Goal: Complete application form: Complete application form

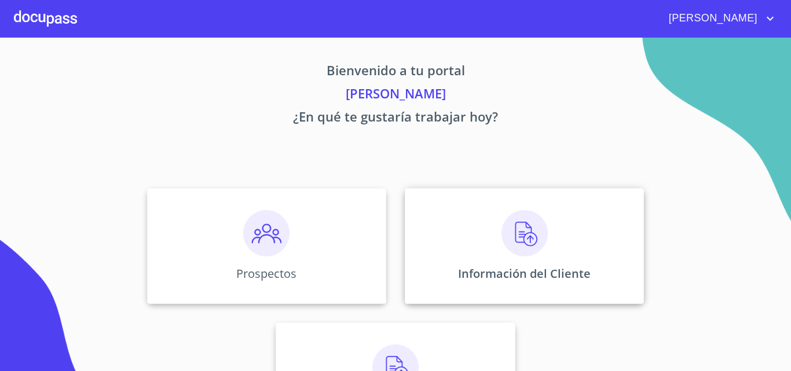
click at [506, 243] on img at bounding box center [525, 233] width 46 height 46
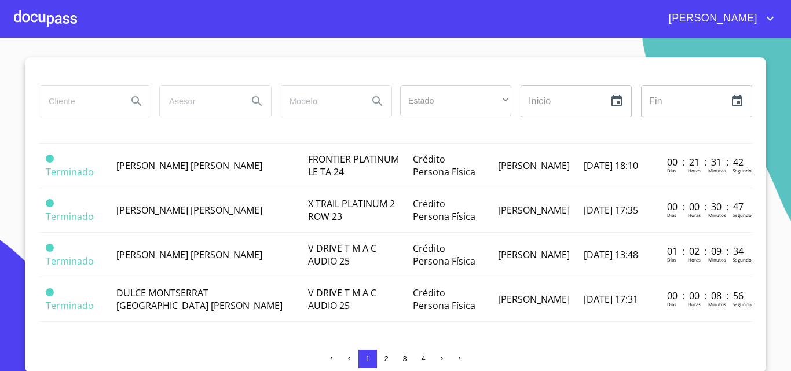
scroll to position [10, 0]
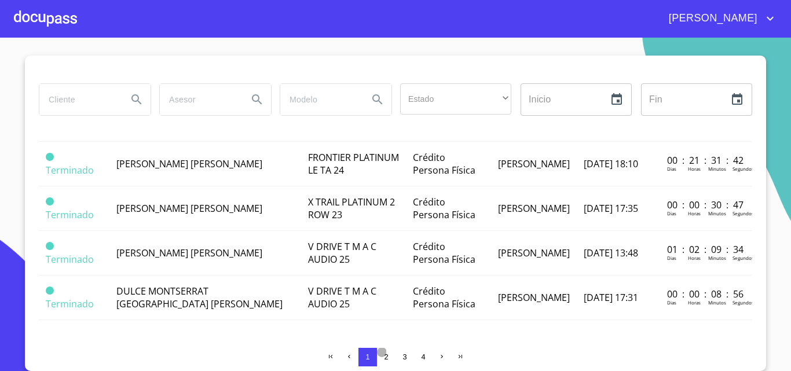
click at [387, 357] on button "2" at bounding box center [386, 357] width 19 height 19
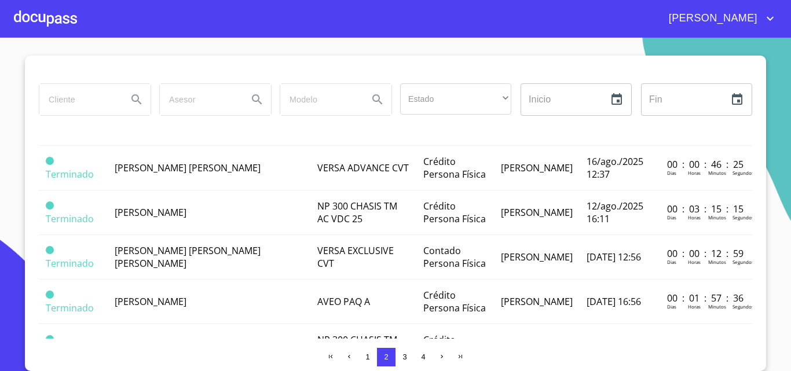
scroll to position [174, 0]
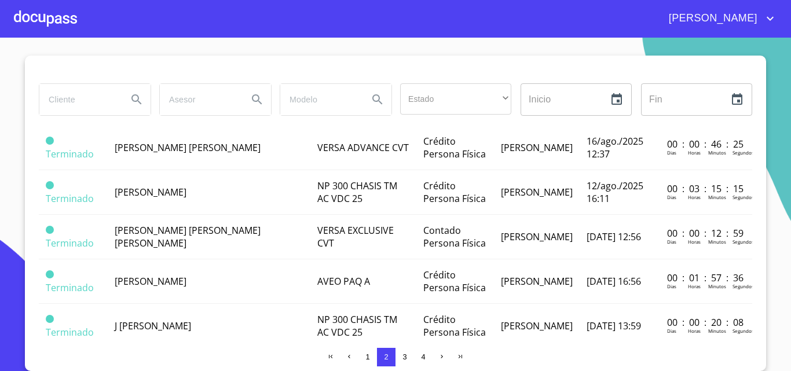
click at [56, 20] on div at bounding box center [45, 18] width 63 height 37
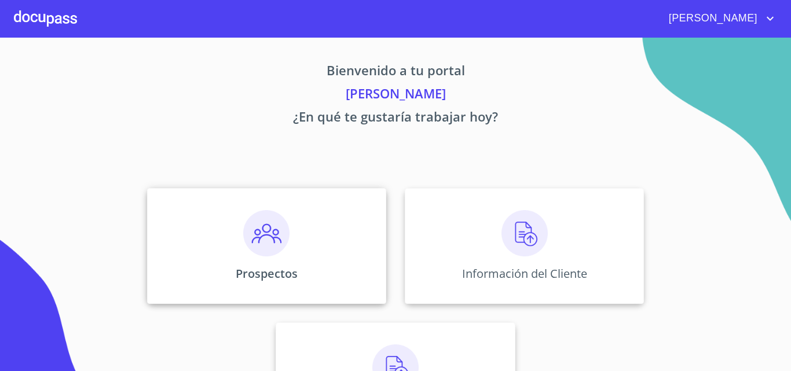
click at [232, 243] on div "Prospectos" at bounding box center [266, 246] width 239 height 116
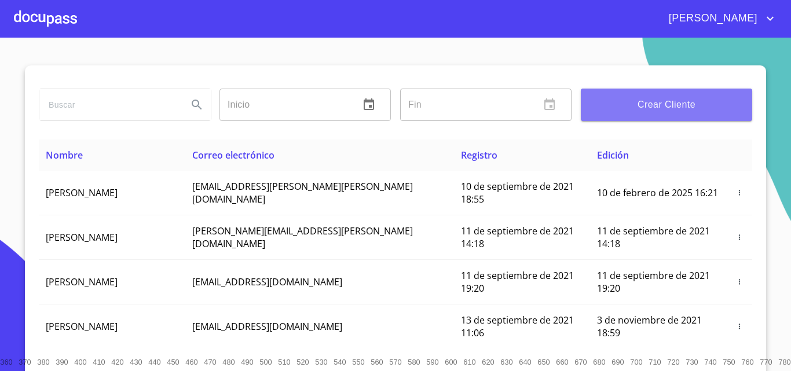
click at [644, 98] on span "Crear Cliente" at bounding box center [666, 105] width 153 height 16
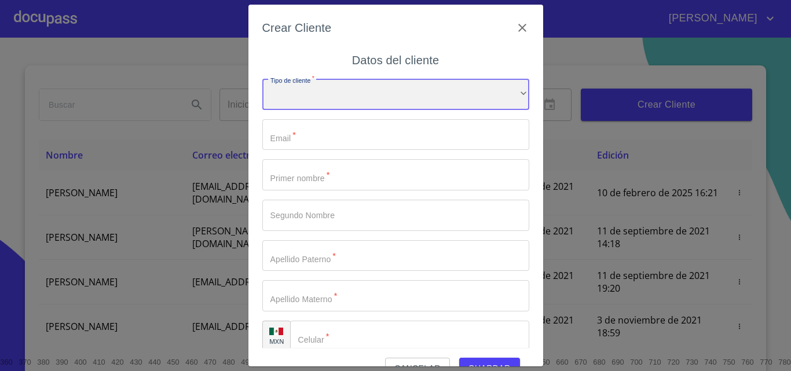
click at [319, 105] on div "​" at bounding box center [395, 94] width 267 height 31
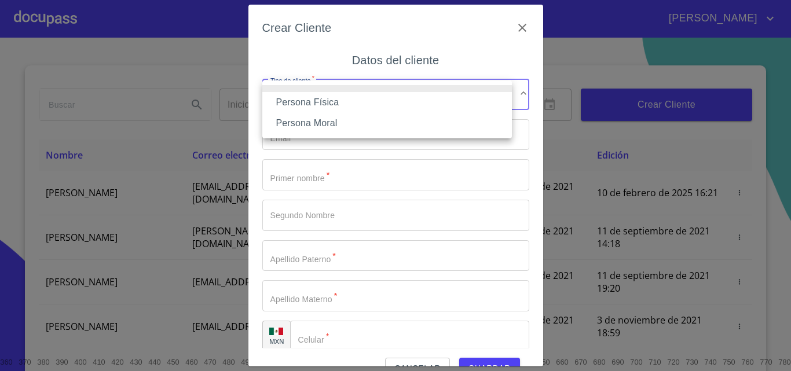
click at [323, 101] on li "Persona Física" at bounding box center [387, 102] width 250 height 21
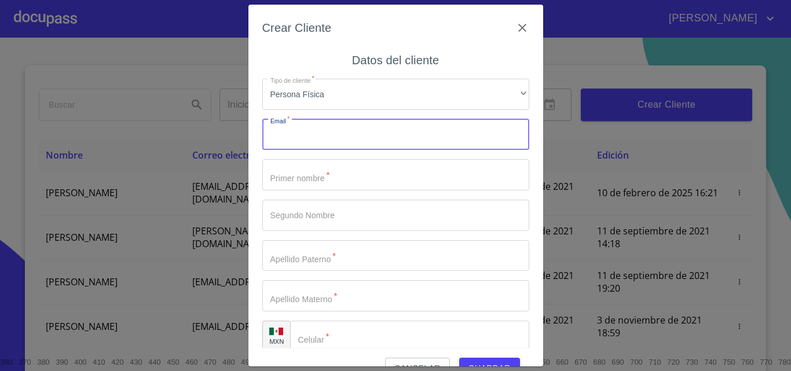
click at [324, 138] on input "Tipo de cliente   *" at bounding box center [395, 134] width 267 height 31
type input "[EMAIL_ADDRESS][DOMAIN_NAME]"
click at [336, 178] on input "Tipo de cliente   *" at bounding box center [395, 174] width 267 height 31
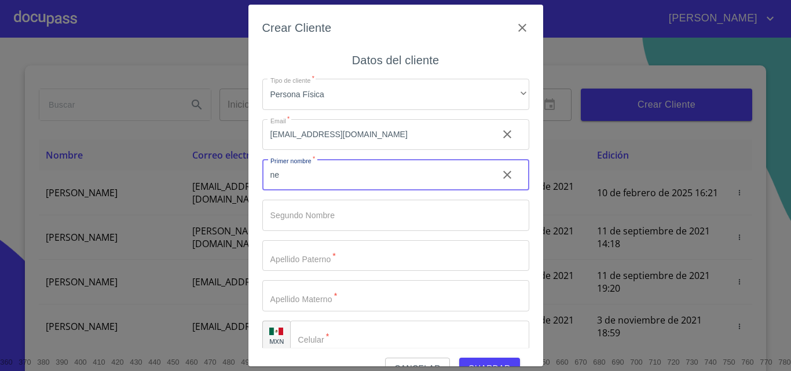
type input "n"
type input "NERVAR"
click at [300, 254] on input "Tipo de cliente   *" at bounding box center [395, 255] width 267 height 31
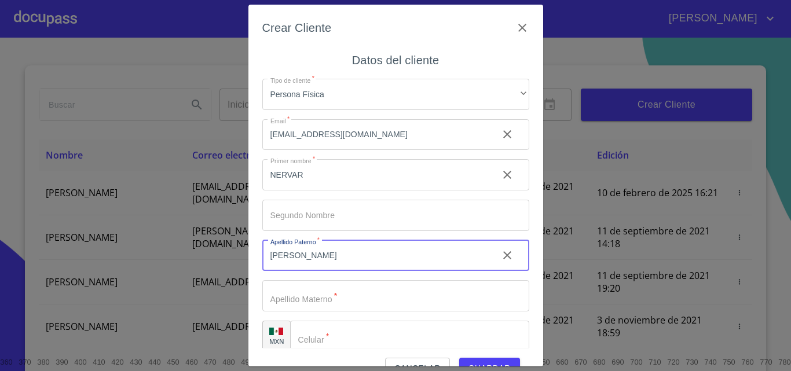
type input "[PERSON_NAME]"
click at [294, 301] on input "Tipo de cliente   *" at bounding box center [395, 295] width 267 height 31
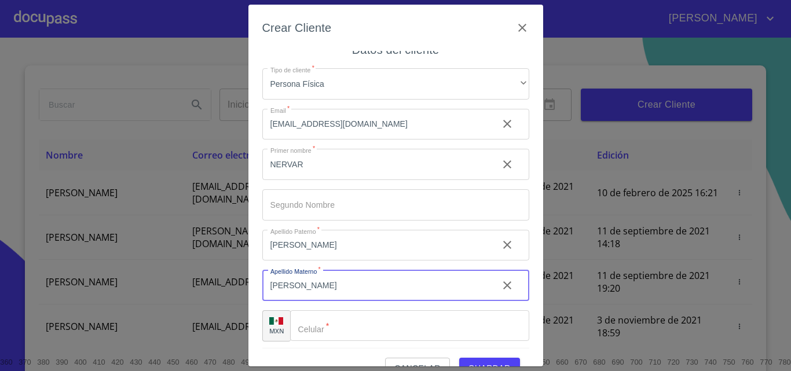
scroll to position [13, 0]
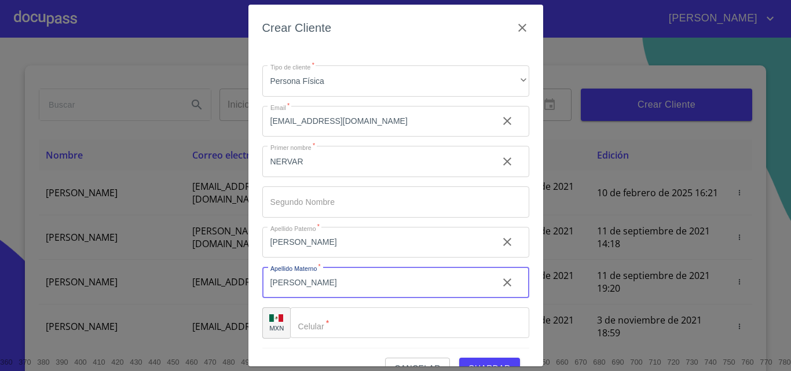
type input "[PERSON_NAME]"
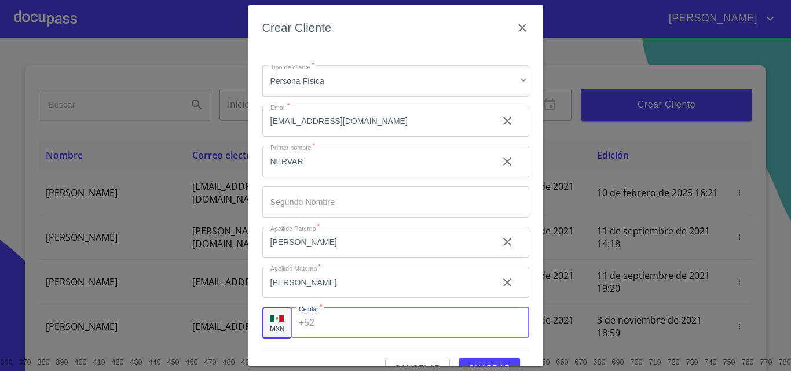
click at [305, 323] on div "+52 ​" at bounding box center [410, 323] width 239 height 31
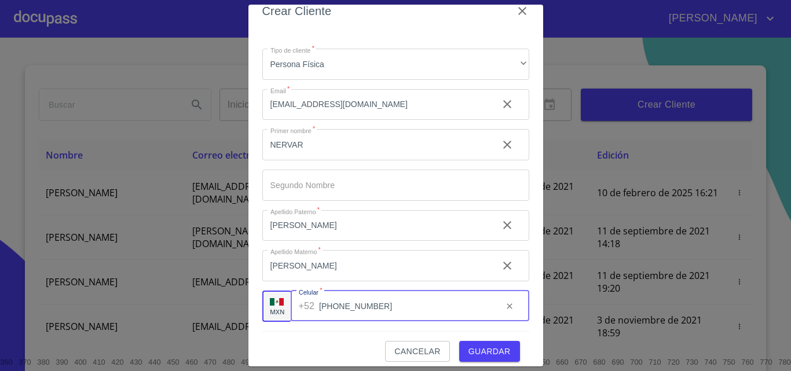
scroll to position [26, 0]
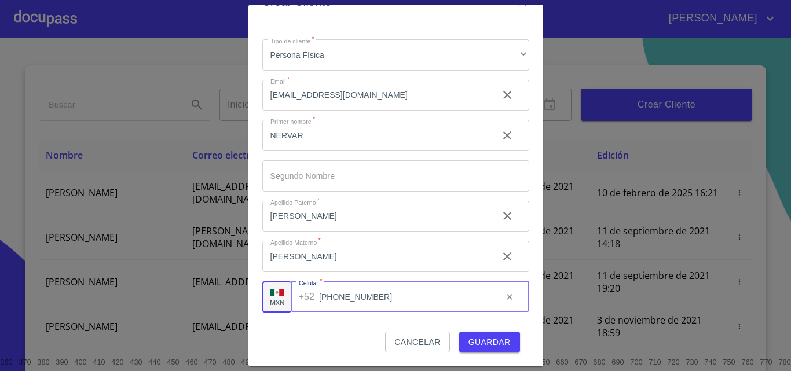
type input "[PHONE_NUMBER]"
click at [481, 341] on span "Guardar" at bounding box center [490, 342] width 42 height 14
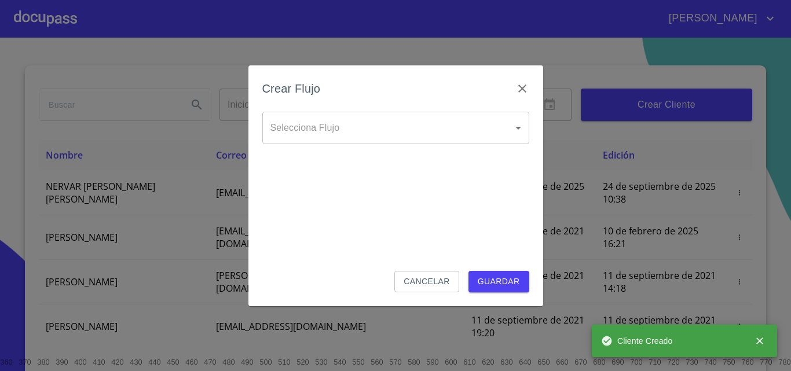
click at [335, 120] on body "[PERSON_NAME] ​ Fin ​ Crear Cliente Nombre Correo electrónico Registro Edición …" at bounding box center [395, 185] width 791 height 371
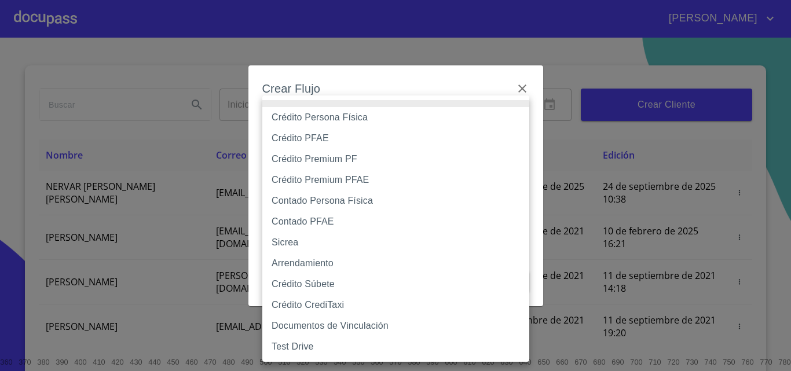
click at [321, 200] on li "Contado Persona Física" at bounding box center [395, 201] width 267 height 21
type input "60bf975b0d9865ccc2471536"
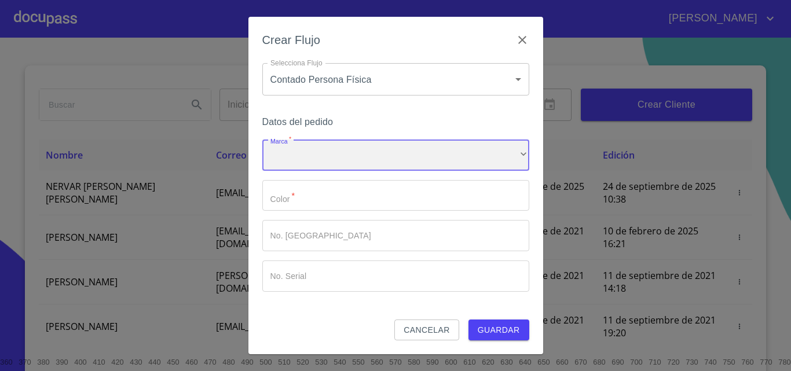
click at [297, 157] on div "​" at bounding box center [395, 155] width 267 height 31
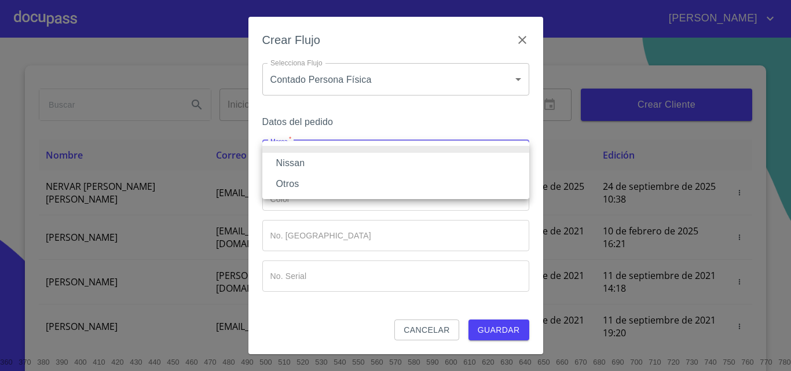
click at [297, 166] on li "Nissan" at bounding box center [395, 163] width 267 height 21
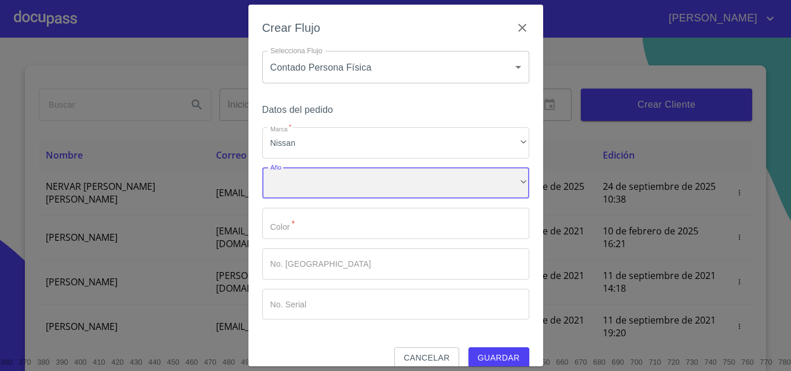
click at [299, 184] on div "​" at bounding box center [395, 183] width 267 height 31
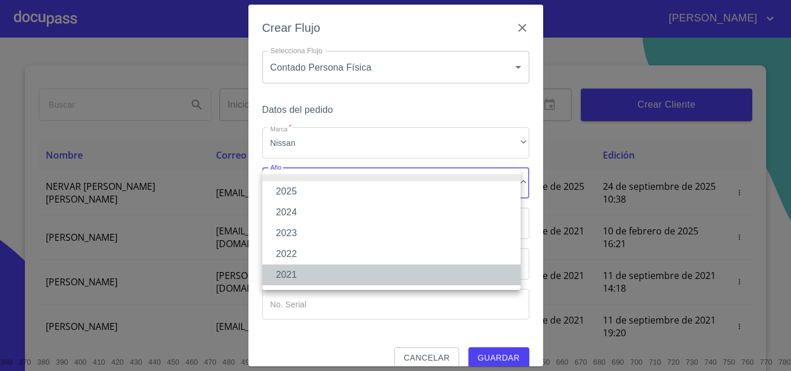
click at [302, 272] on li "2021" at bounding box center [391, 275] width 258 height 21
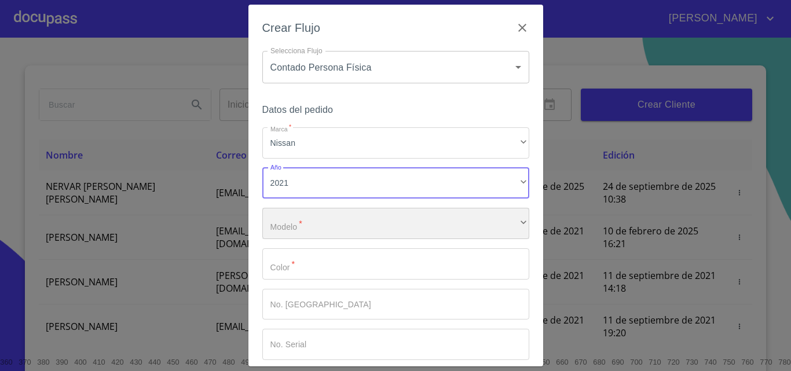
click at [294, 219] on div "​" at bounding box center [395, 223] width 267 height 31
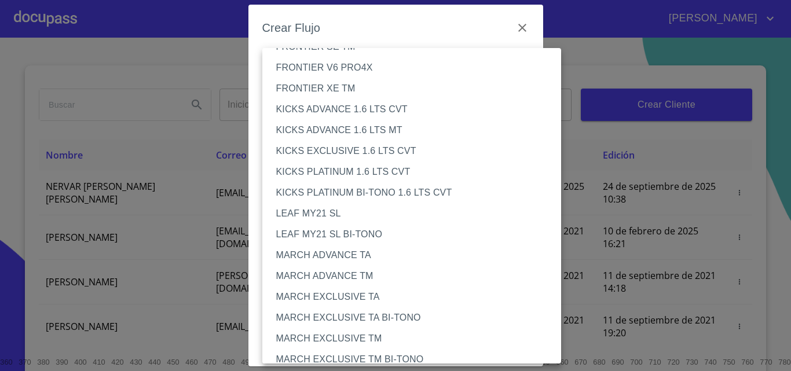
scroll to position [290, 0]
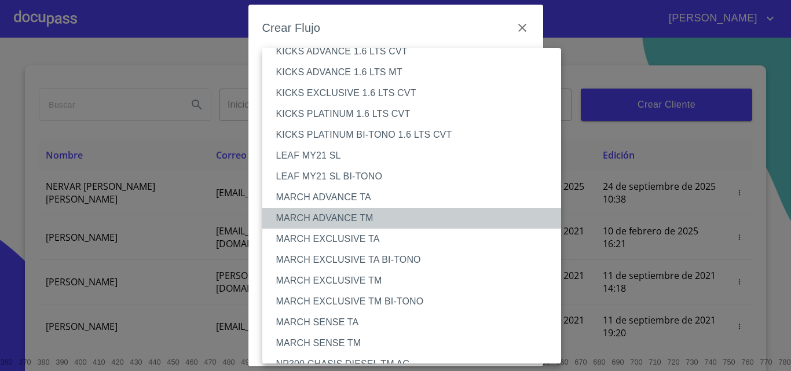
click at [294, 219] on li "MARCH ADVANCE TM" at bounding box center [416, 218] width 308 height 21
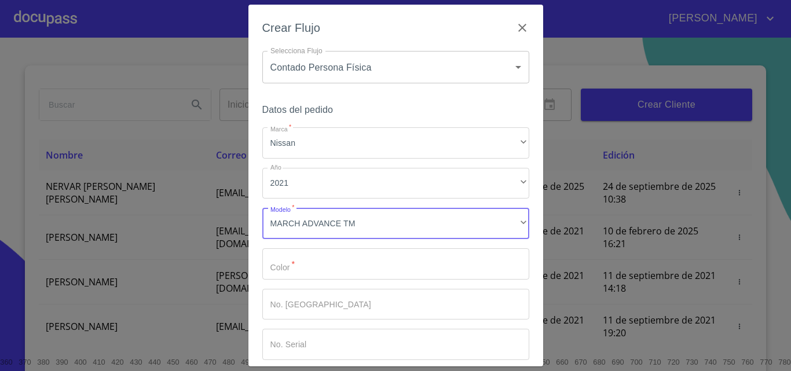
click at [290, 258] on input "Marca   *" at bounding box center [395, 263] width 267 height 31
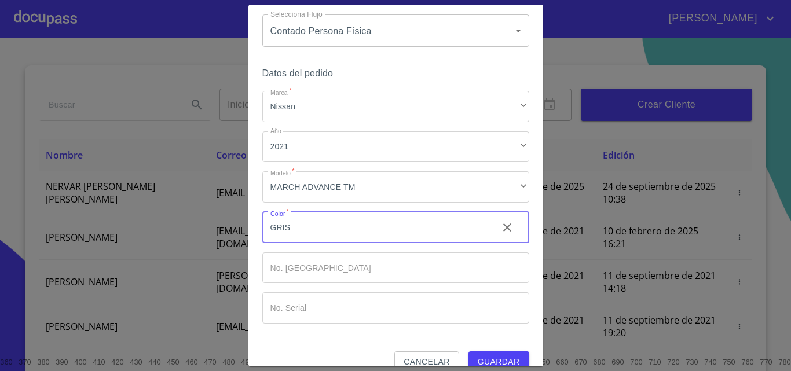
scroll to position [56, 0]
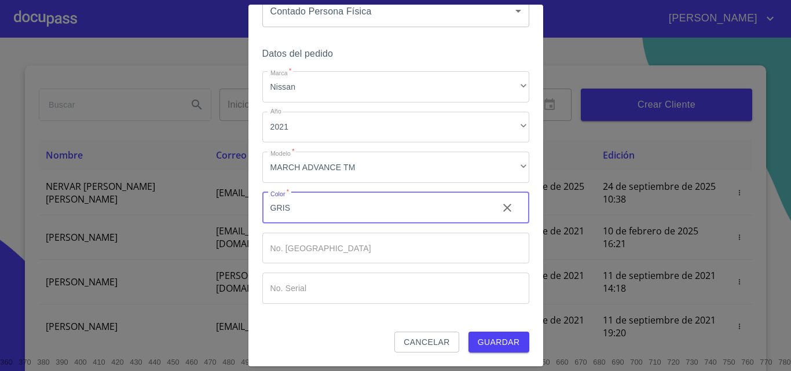
type input "GRIS"
click at [317, 290] on input "Marca   *" at bounding box center [395, 288] width 267 height 31
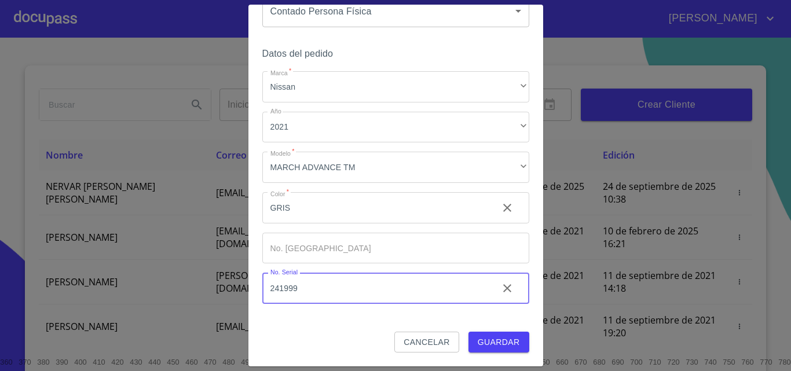
type input "241999"
click at [491, 341] on span "Guardar" at bounding box center [499, 342] width 42 height 14
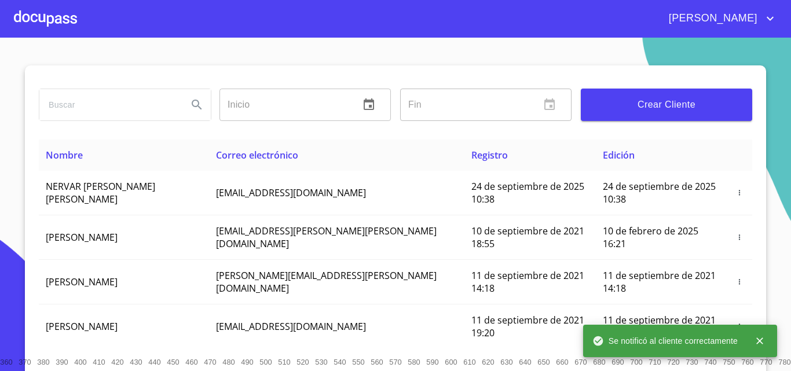
click at [58, 21] on div at bounding box center [45, 18] width 63 height 37
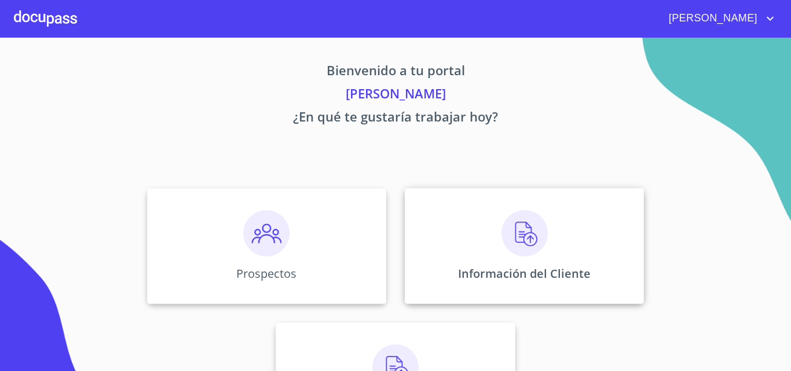
click at [514, 232] on img at bounding box center [525, 233] width 46 height 46
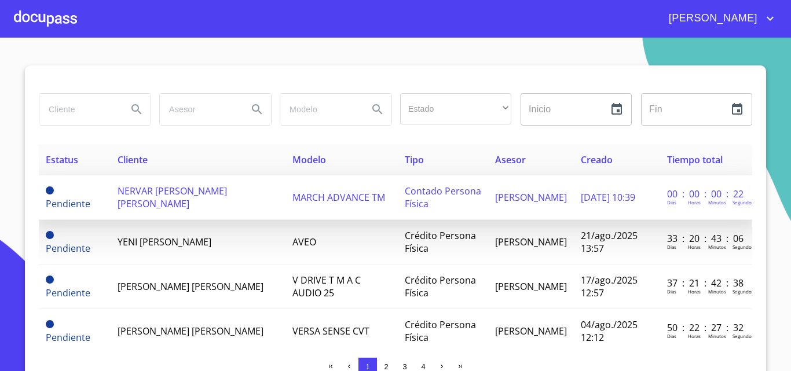
click at [169, 197] on span "NERVAR [PERSON_NAME] [PERSON_NAME]" at bounding box center [172, 197] width 109 height 25
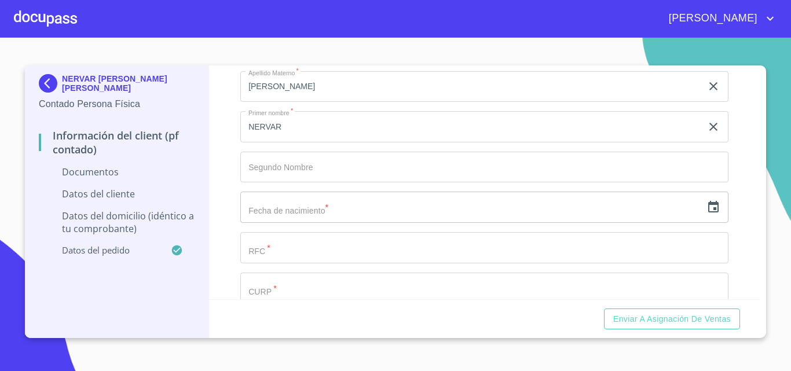
scroll to position [927, 0]
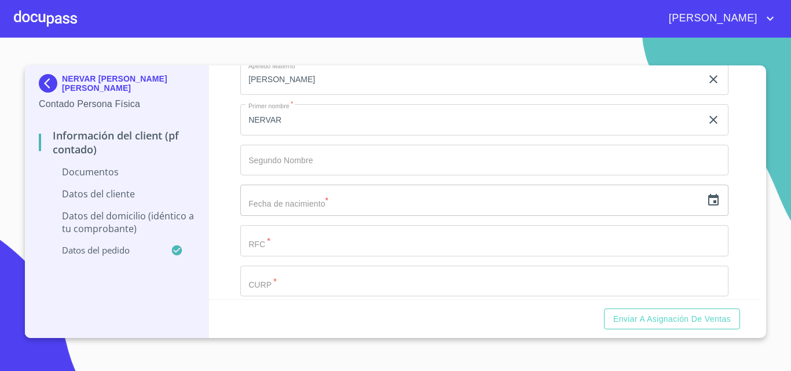
click at [259, 207] on input "text" at bounding box center [471, 200] width 462 height 31
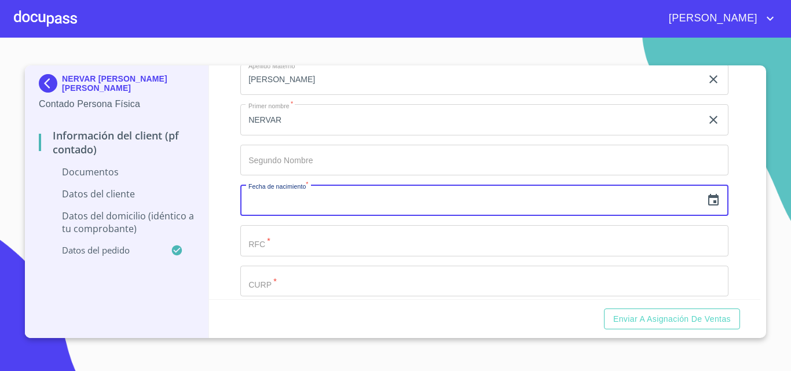
click at [707, 207] on icon "button" at bounding box center [714, 200] width 14 height 14
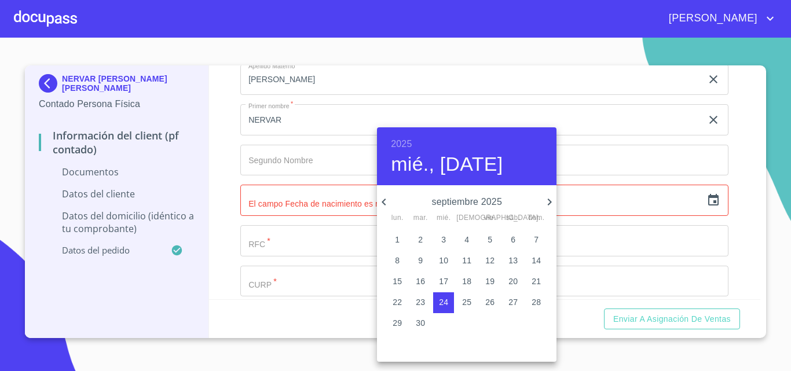
click at [394, 141] on h6 "2025" at bounding box center [401, 144] width 21 height 16
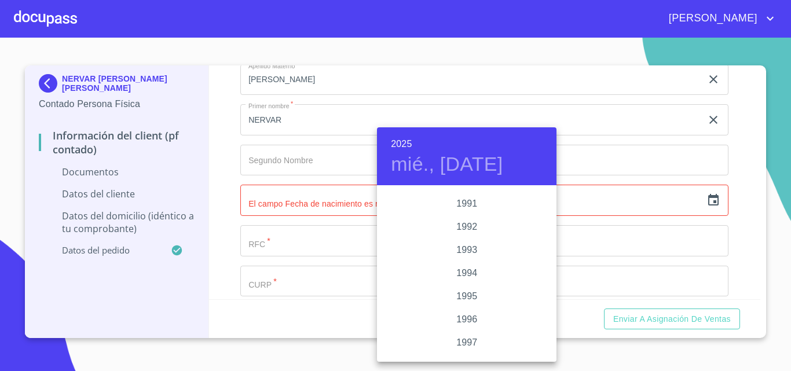
scroll to position [1552, 0]
click at [466, 288] on div "1996" at bounding box center [467, 291] width 180 height 23
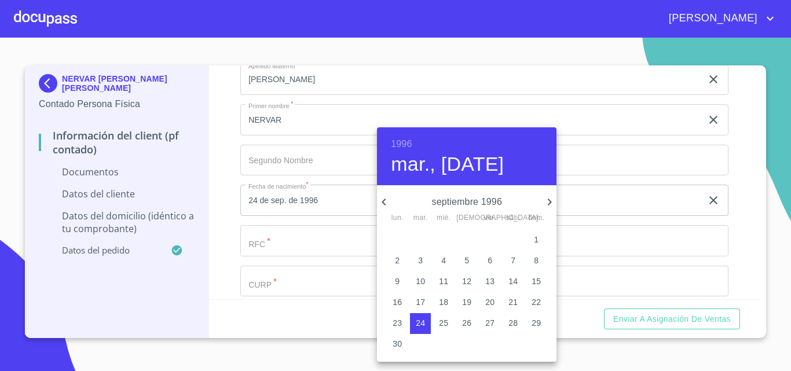
click at [387, 199] on icon "button" at bounding box center [384, 202] width 14 height 14
click at [487, 262] on span "9" at bounding box center [490, 261] width 21 height 12
type input "9 de ago. de 1996"
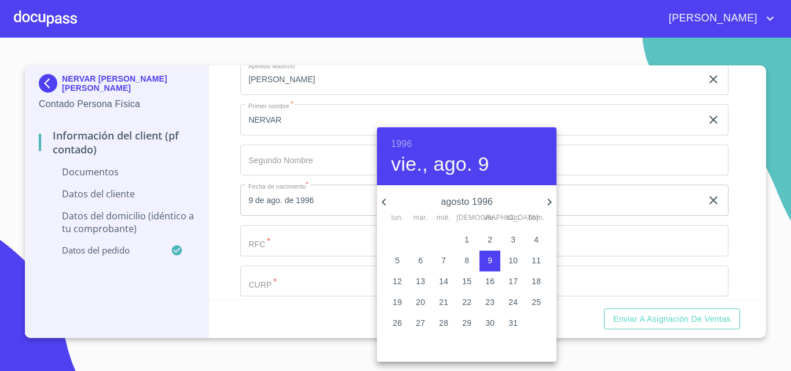
click at [346, 248] on div at bounding box center [395, 185] width 791 height 371
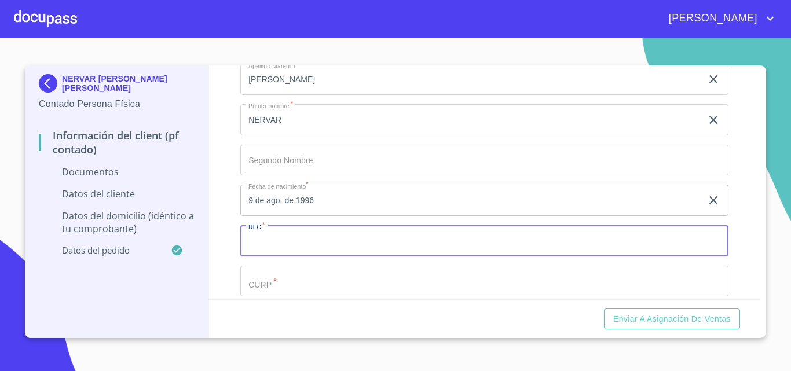
click at [341, 246] on input "Documento de identificación.   *" at bounding box center [484, 240] width 488 height 31
type input "PONE960809143"
click at [321, 279] on input "Documento de identificación.   *" at bounding box center [484, 281] width 488 height 31
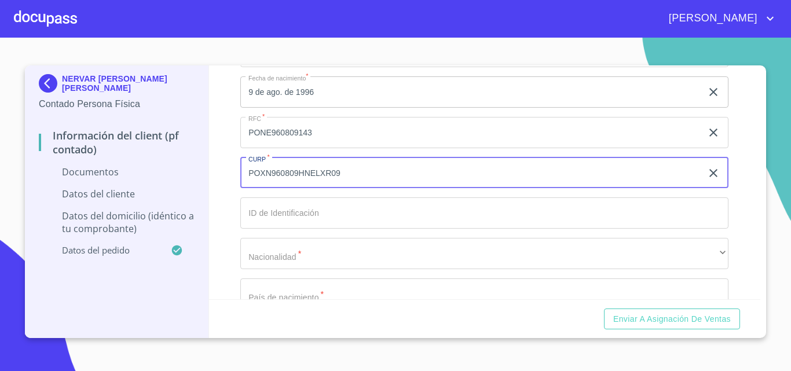
scroll to position [1042, 0]
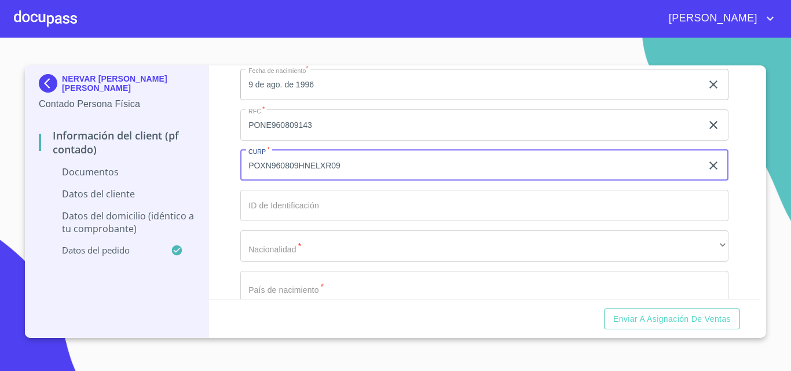
type input "POXN960809HNELXR09"
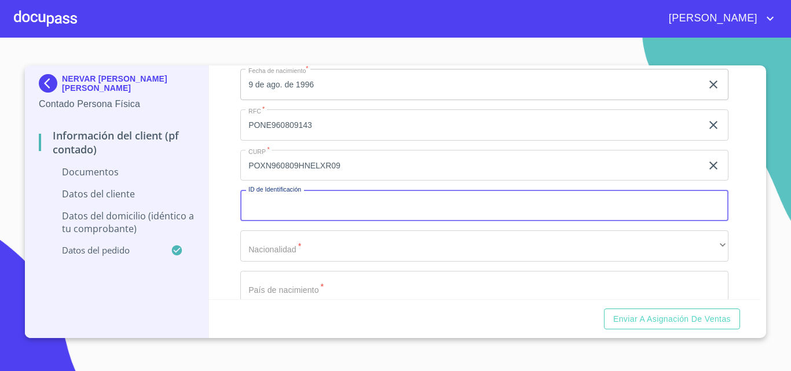
click at [272, 203] on input "Documento de identificación.   *" at bounding box center [484, 205] width 488 height 31
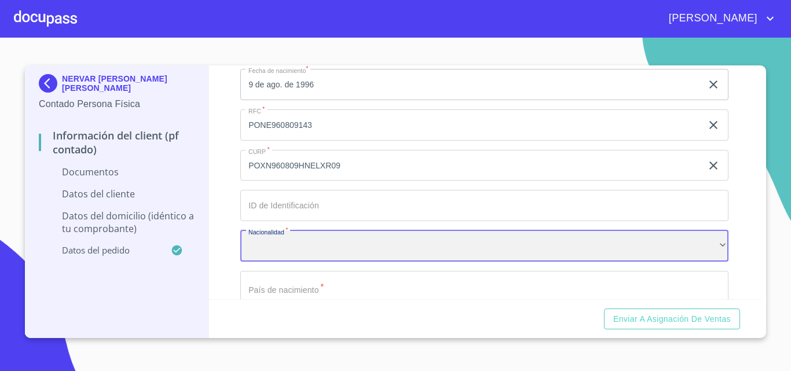
click at [268, 237] on div "​" at bounding box center [484, 245] width 488 height 31
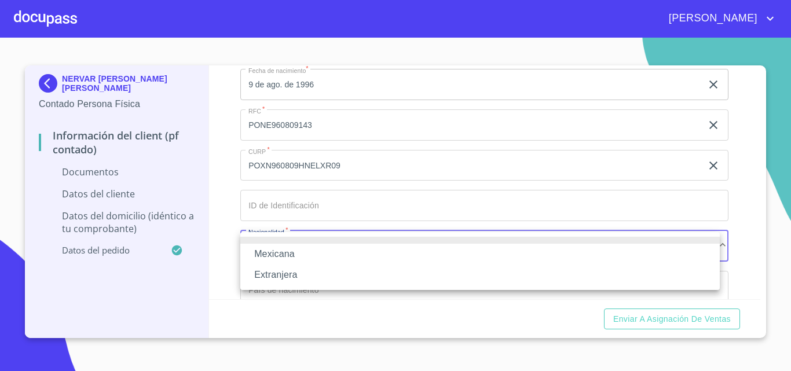
click at [228, 272] on div at bounding box center [395, 185] width 791 height 371
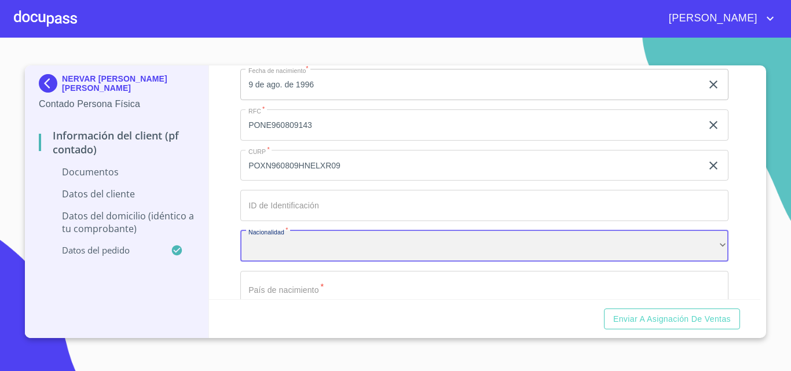
click at [275, 248] on div "​" at bounding box center [484, 245] width 488 height 31
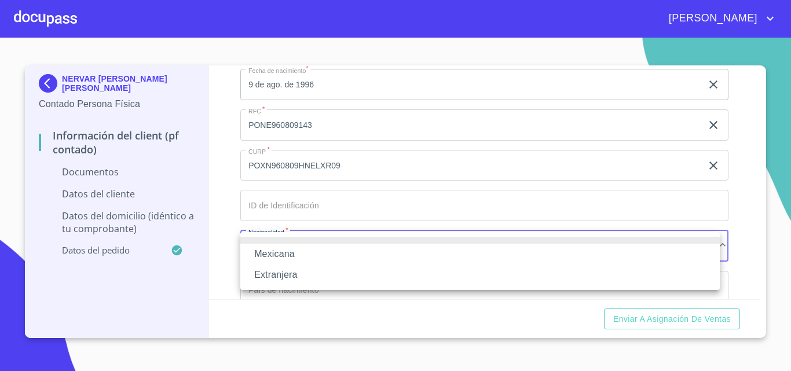
click at [279, 272] on li "Extranjera" at bounding box center [480, 275] width 480 height 21
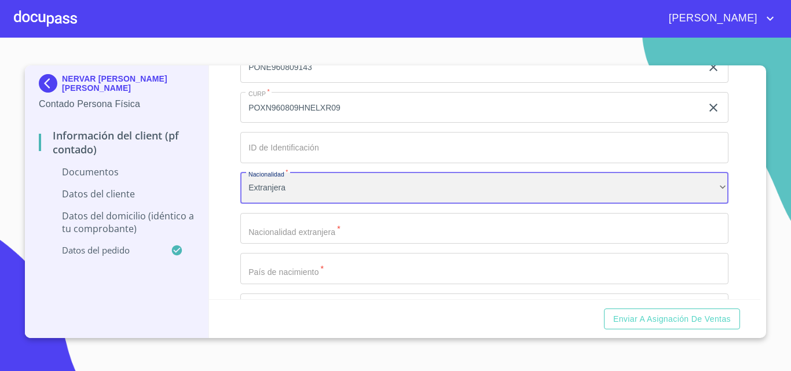
scroll to position [1158, 0]
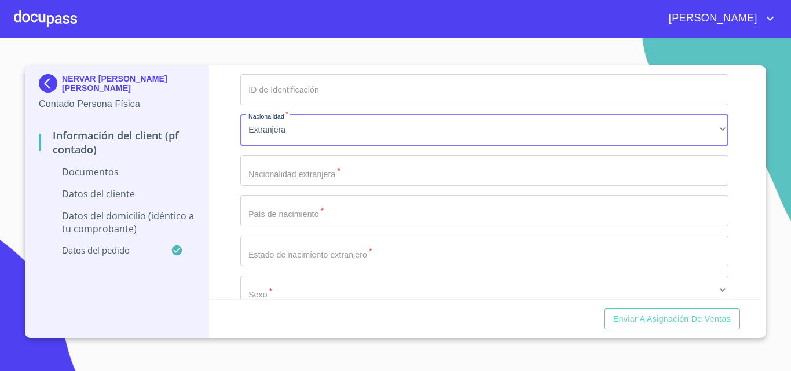
click at [271, 175] on input "Documento de identificación.   *" at bounding box center [484, 170] width 488 height 31
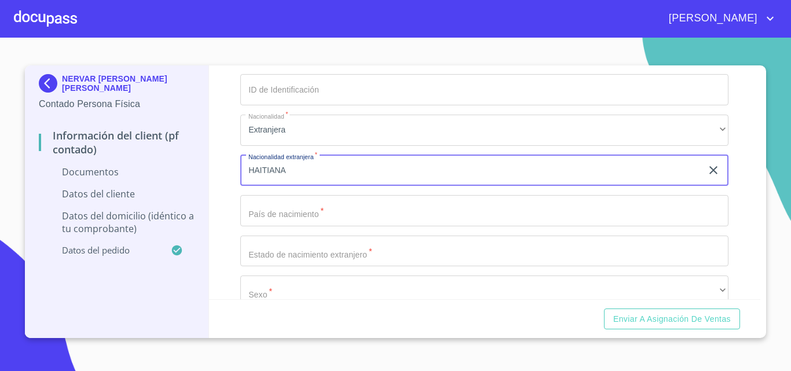
type input "HAITIANA"
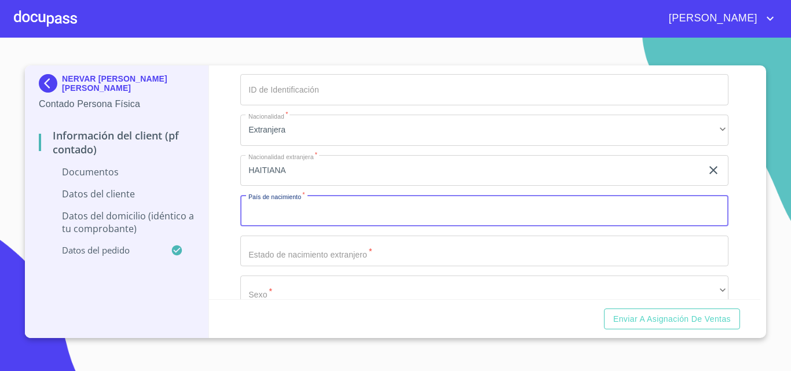
click at [269, 211] on input "Documento de identificación.   *" at bounding box center [484, 210] width 488 height 31
type input "[GEOGRAPHIC_DATA]"
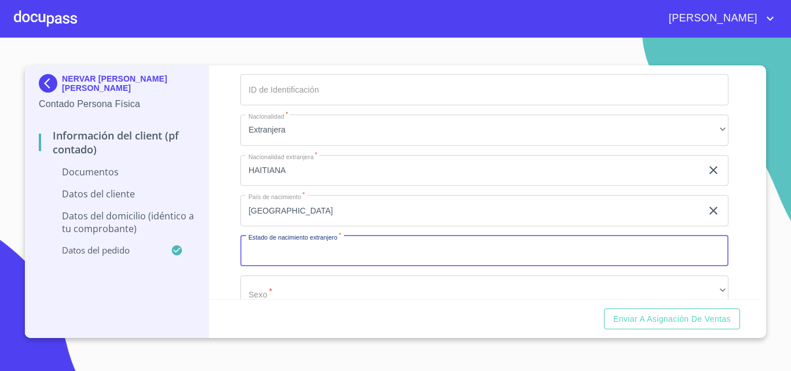
click at [289, 258] on input "Documento de identificación.   *" at bounding box center [484, 251] width 488 height 31
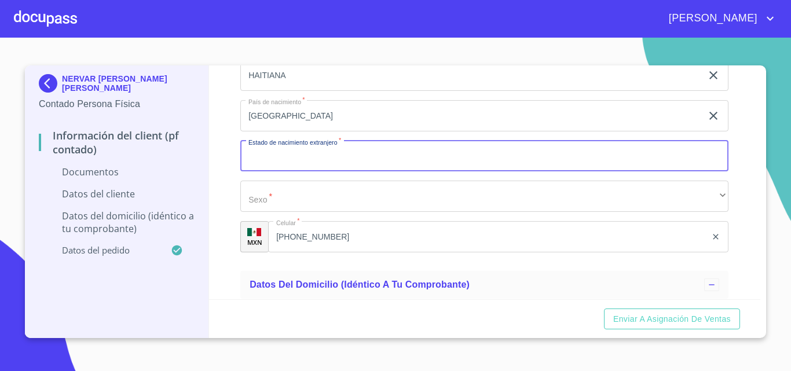
scroll to position [1274, 0]
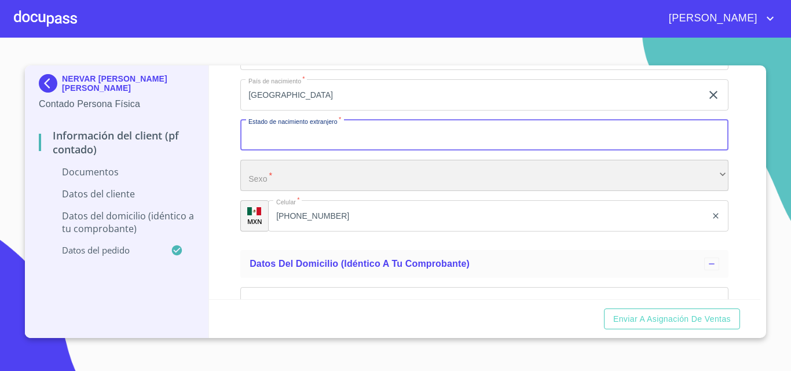
click at [277, 187] on div "​" at bounding box center [484, 175] width 488 height 31
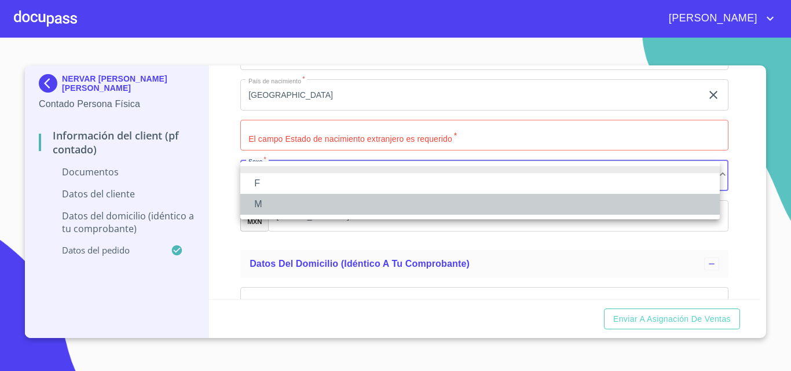
click at [276, 208] on li "M" at bounding box center [480, 204] width 480 height 21
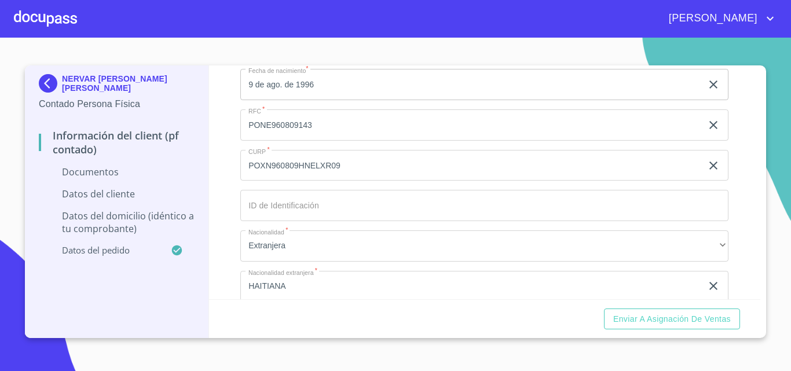
scroll to position [1100, 0]
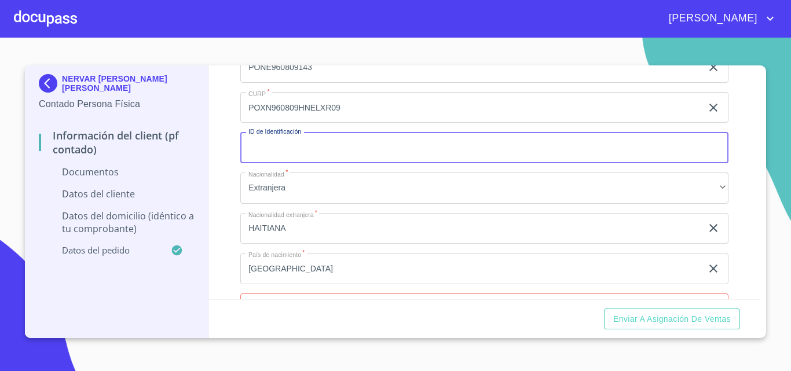
click at [266, 157] on input "Documento de identificación.   *" at bounding box center [484, 147] width 488 height 31
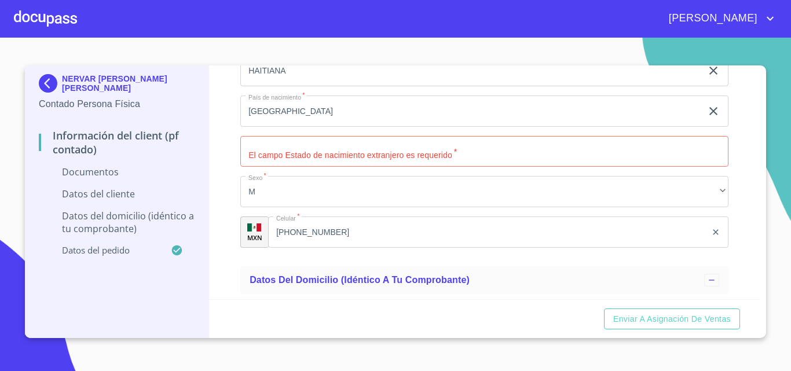
scroll to position [1274, 0]
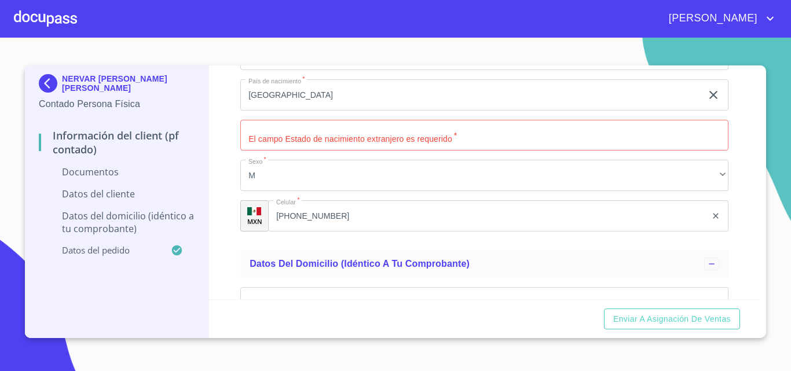
type input "13899597"
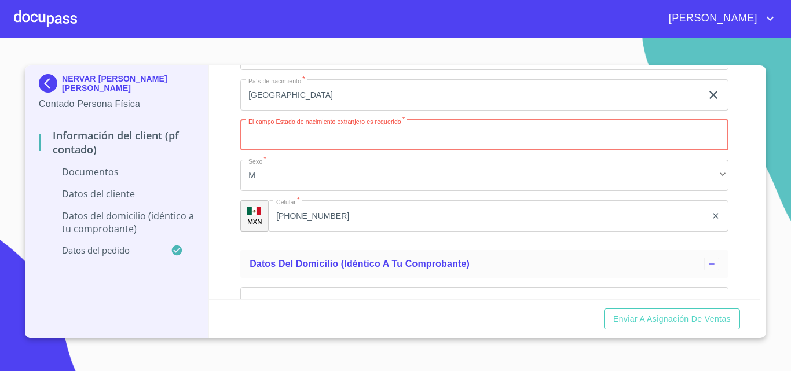
click at [259, 141] on input "Documento de identificación.   *" at bounding box center [484, 135] width 488 height 31
type input "PETIT-GOAVE"
click at [213, 228] on div "Información del Client (PF contado) Documentos Documento de identificación.   *…" at bounding box center [485, 182] width 552 height 234
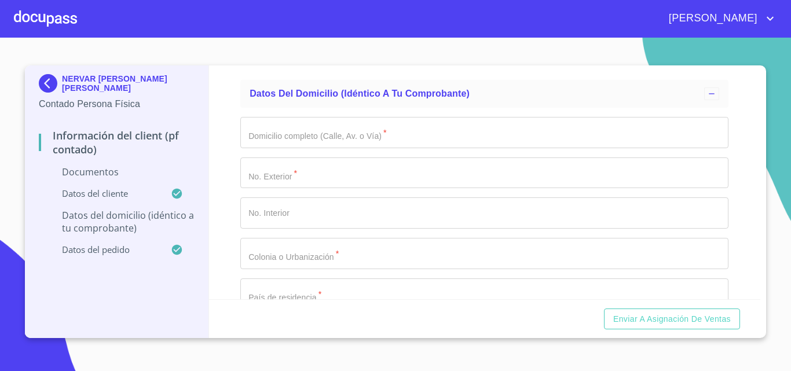
scroll to position [1448, 0]
click at [265, 141] on input "Documento de identificación.   *" at bounding box center [484, 129] width 488 height 31
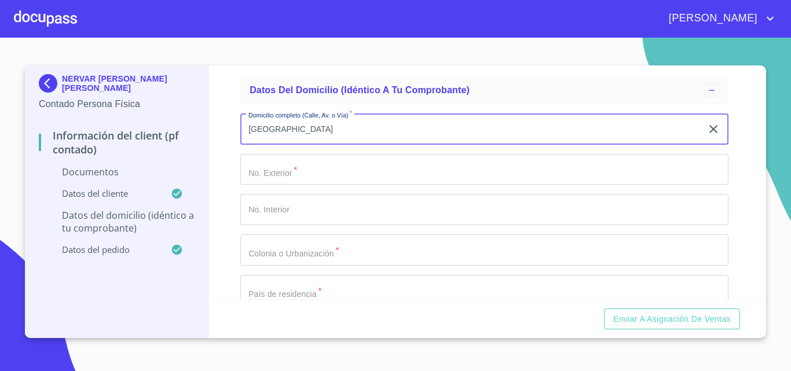
type input "[GEOGRAPHIC_DATA]"
click at [270, 166] on input "Documento de identificación.   *" at bounding box center [484, 169] width 488 height 31
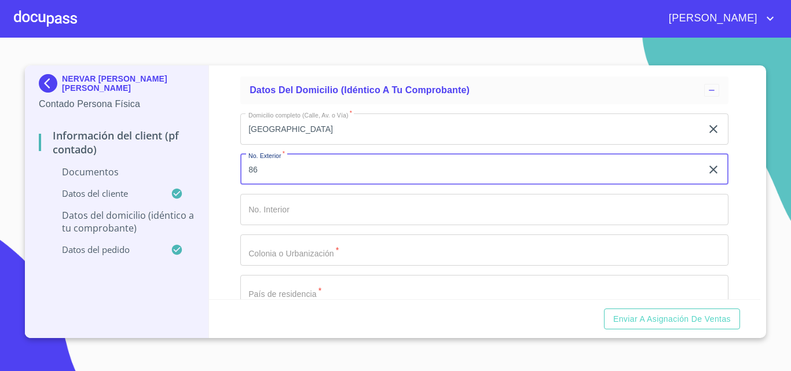
type input "86"
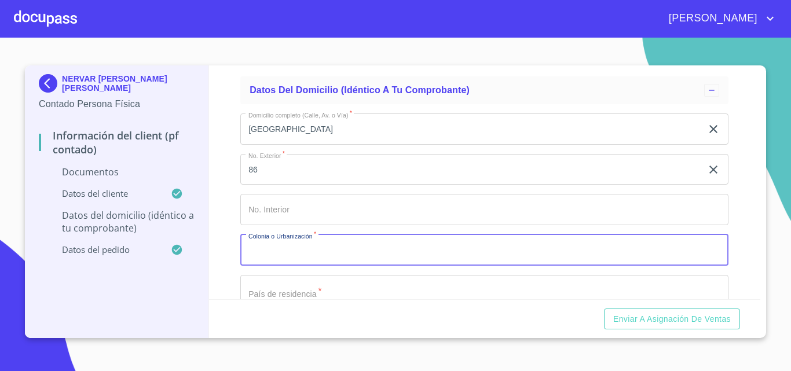
click at [286, 253] on input "Documento de identificación.   *" at bounding box center [484, 250] width 488 height 31
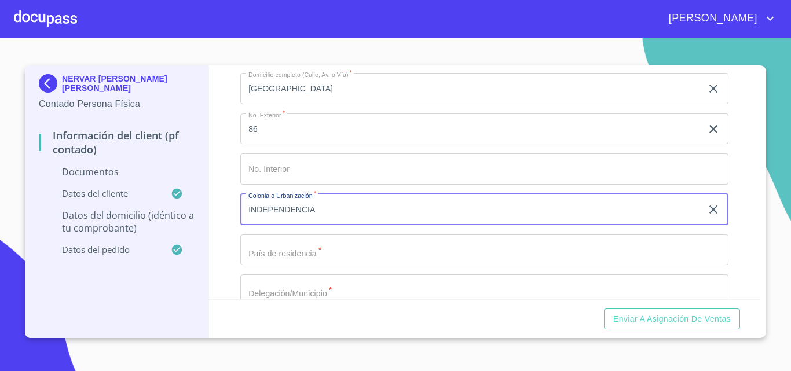
scroll to position [1506, 0]
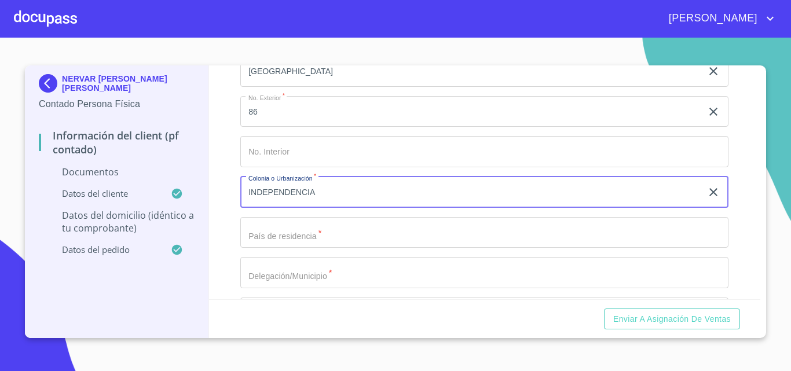
type input "INDEPENDENCIA"
click at [291, 239] on input "Documento de identificación.   *" at bounding box center [484, 232] width 488 height 31
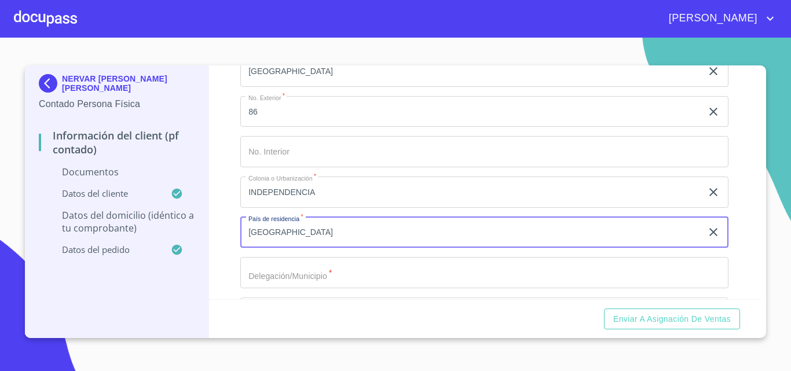
type input "[GEOGRAPHIC_DATA]"
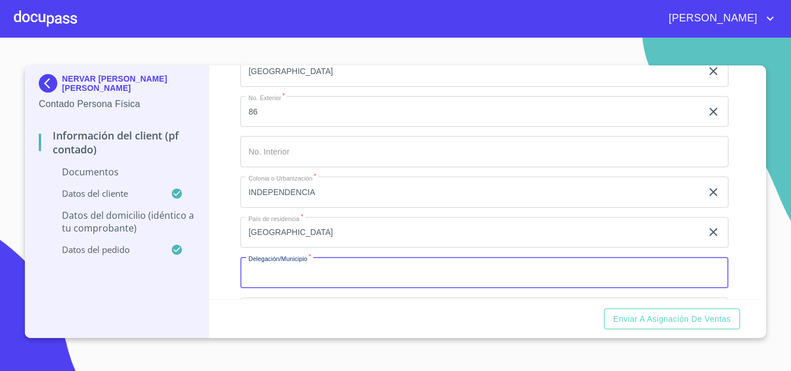
click at [284, 276] on input "Documento de identificación.   *" at bounding box center [484, 272] width 488 height 31
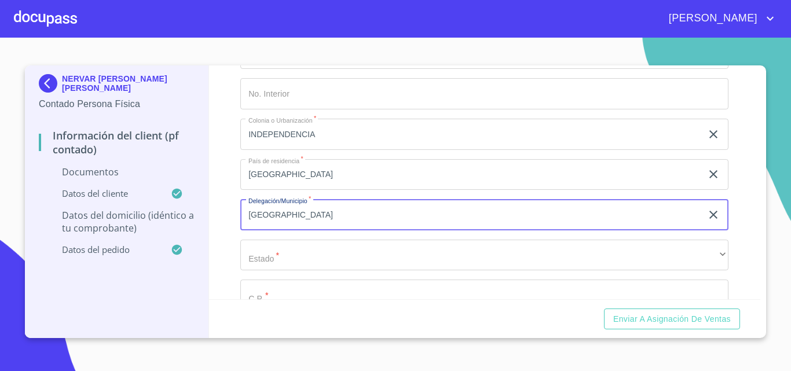
scroll to position [1622, 0]
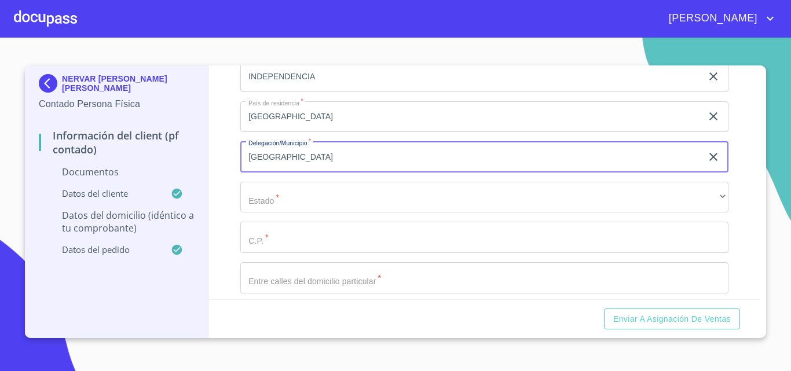
type input "[GEOGRAPHIC_DATA]"
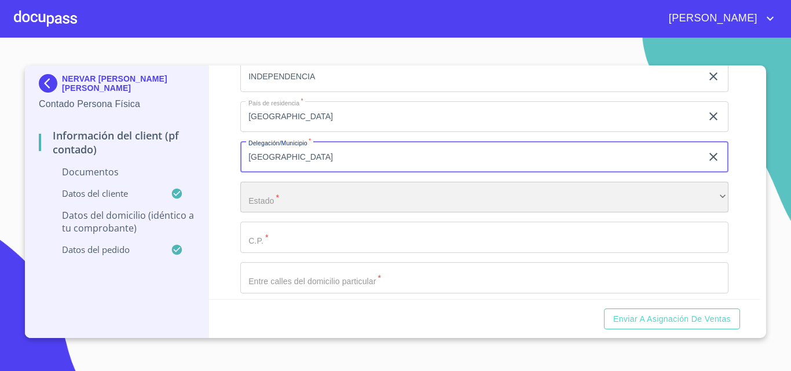
click at [288, 203] on div "​" at bounding box center [484, 197] width 488 height 31
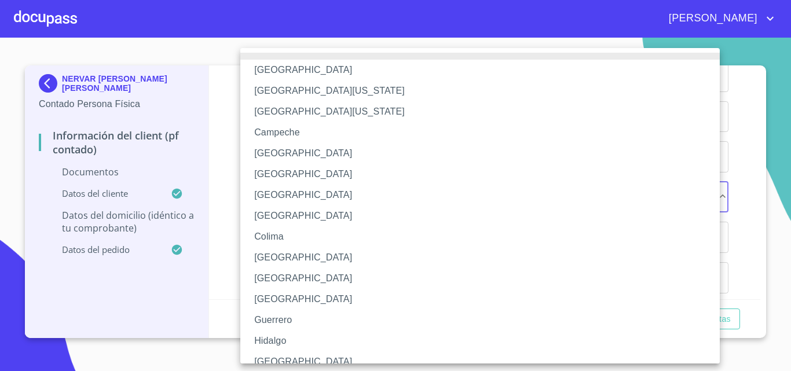
click at [293, 358] on li "[GEOGRAPHIC_DATA]" at bounding box center [484, 362] width 488 height 21
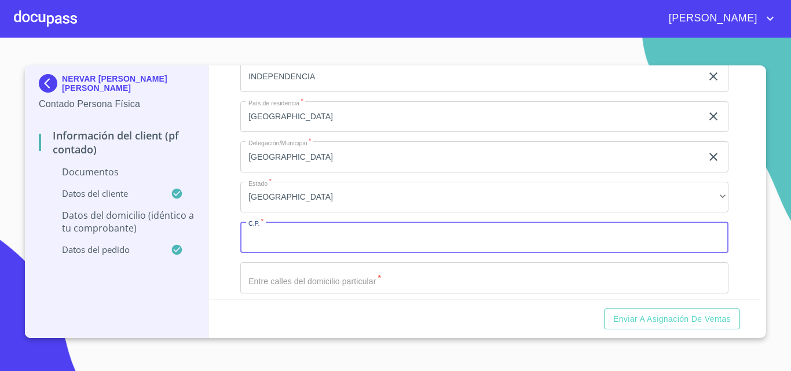
click at [276, 246] on input "Documento de identificación.   *" at bounding box center [484, 237] width 488 height 31
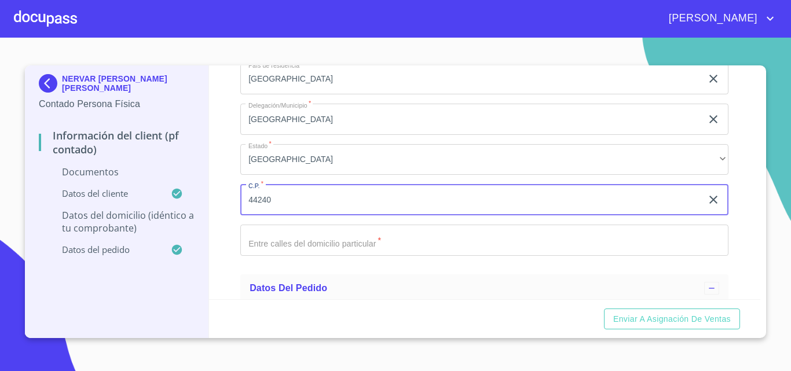
scroll to position [1679, 0]
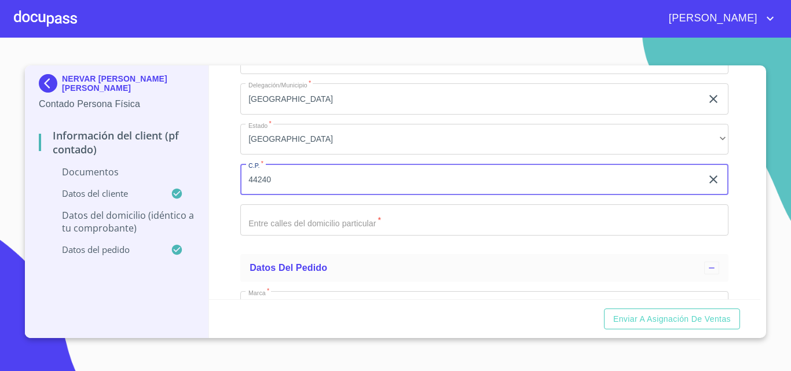
type input "44240"
click at [283, 221] on input "Documento de identificación.   *" at bounding box center [484, 219] width 488 height 31
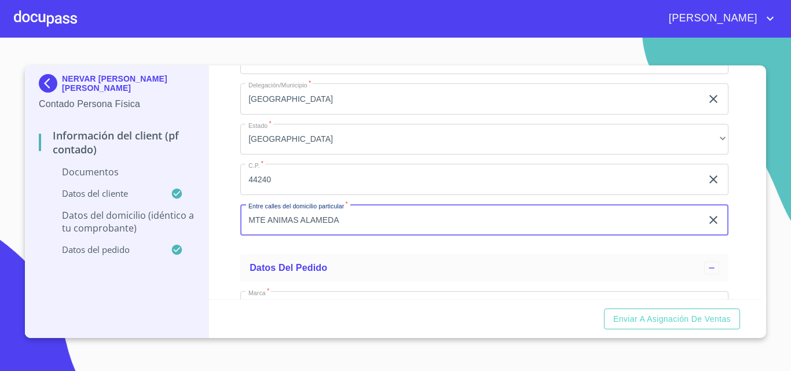
type input "MTE ANIMAS ALAMEDA"
click at [229, 211] on div "Información del Client (PF contado) Documentos Documento de identificación.   *…" at bounding box center [485, 182] width 552 height 234
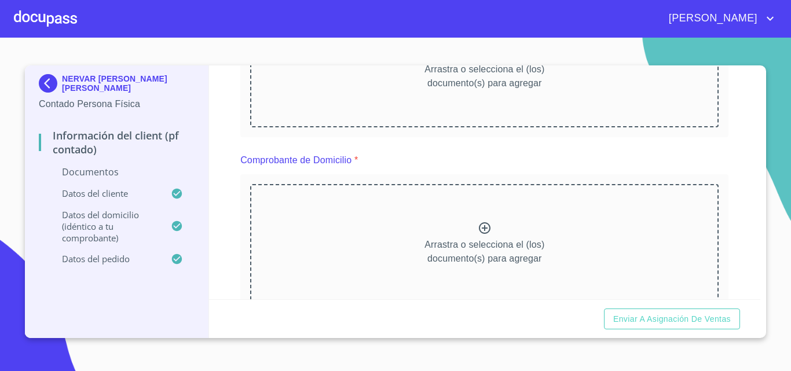
scroll to position [232, 0]
click at [481, 232] on icon at bounding box center [485, 229] width 14 height 14
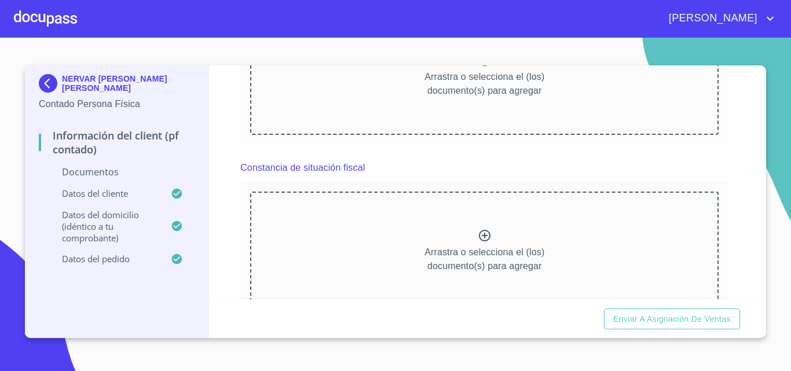
scroll to position [927, 0]
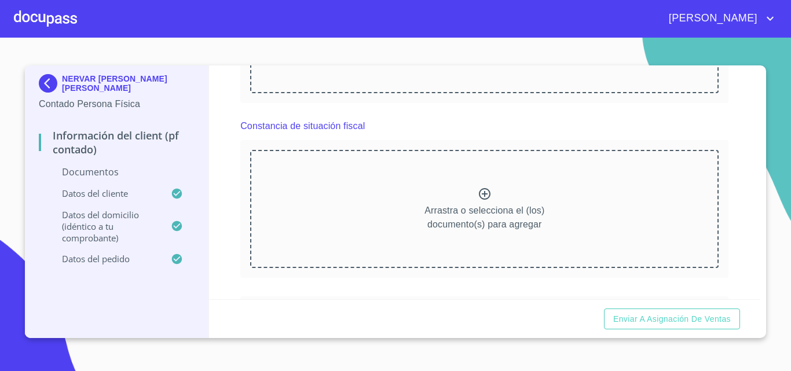
click at [480, 200] on icon at bounding box center [485, 194] width 12 height 12
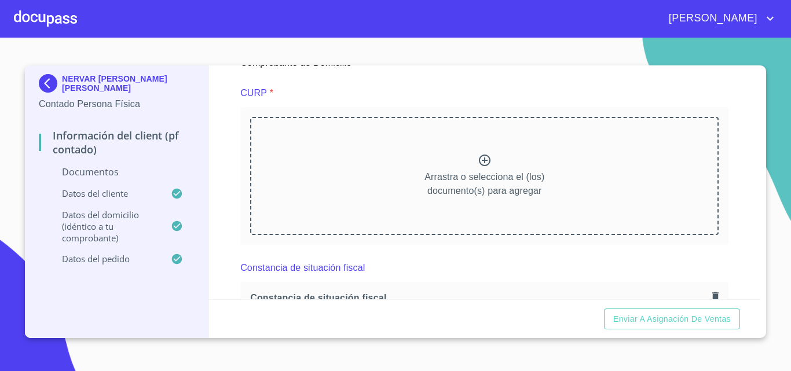
scroll to position [753, 0]
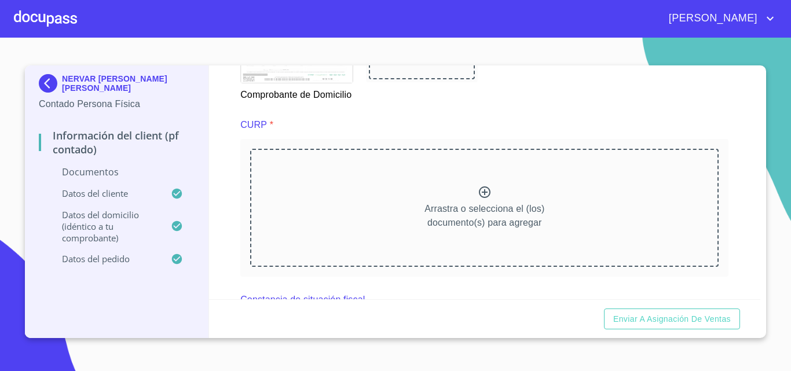
click at [479, 198] on icon at bounding box center [485, 192] width 12 height 12
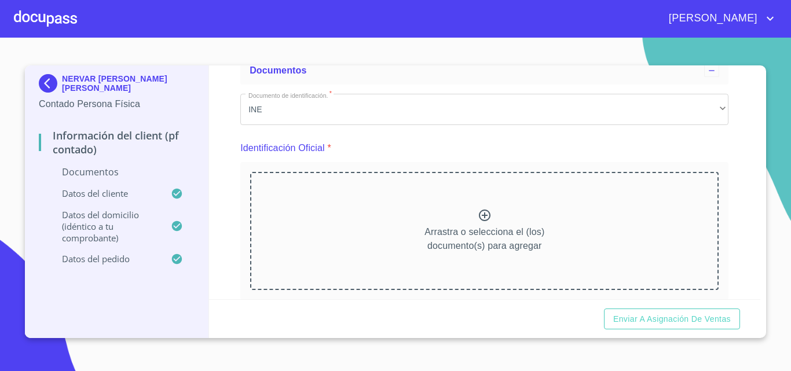
scroll to position [0, 0]
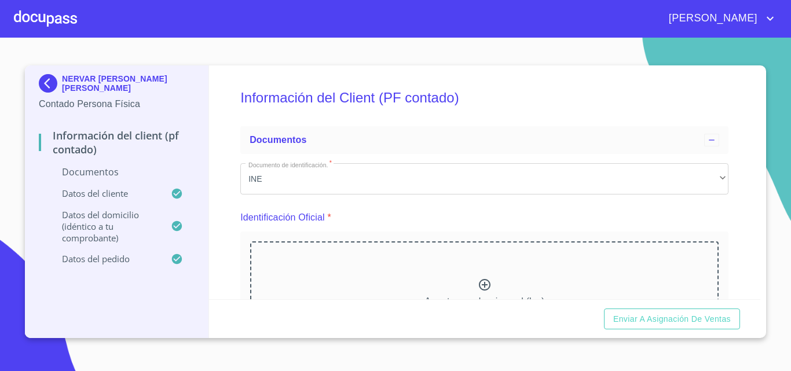
click at [478, 289] on icon at bounding box center [485, 285] width 14 height 14
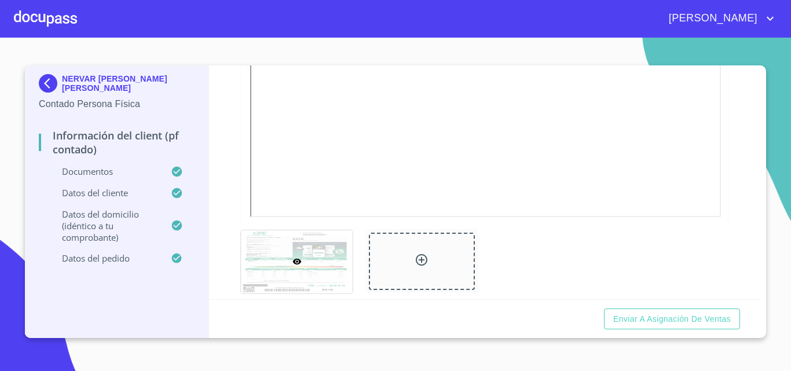
scroll to position [869, 0]
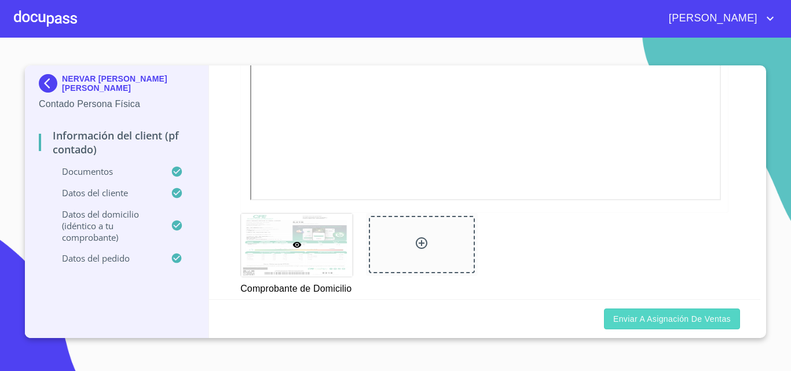
click at [690, 322] on span "Enviar a Asignación de Ventas" at bounding box center [672, 319] width 118 height 14
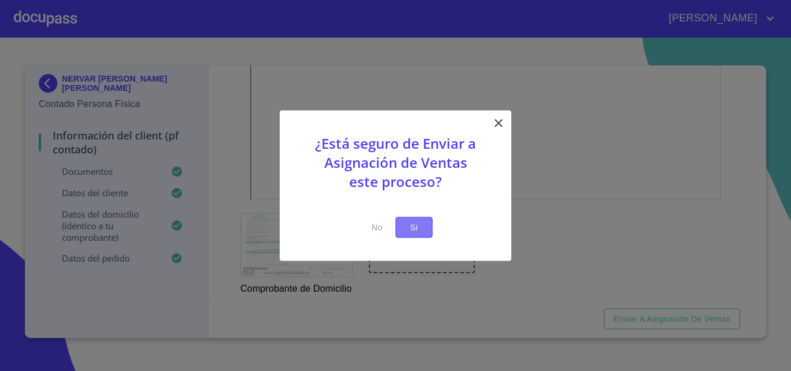
click at [403, 228] on button "Si" at bounding box center [414, 227] width 37 height 21
